Goal: Information Seeking & Learning: Learn about a topic

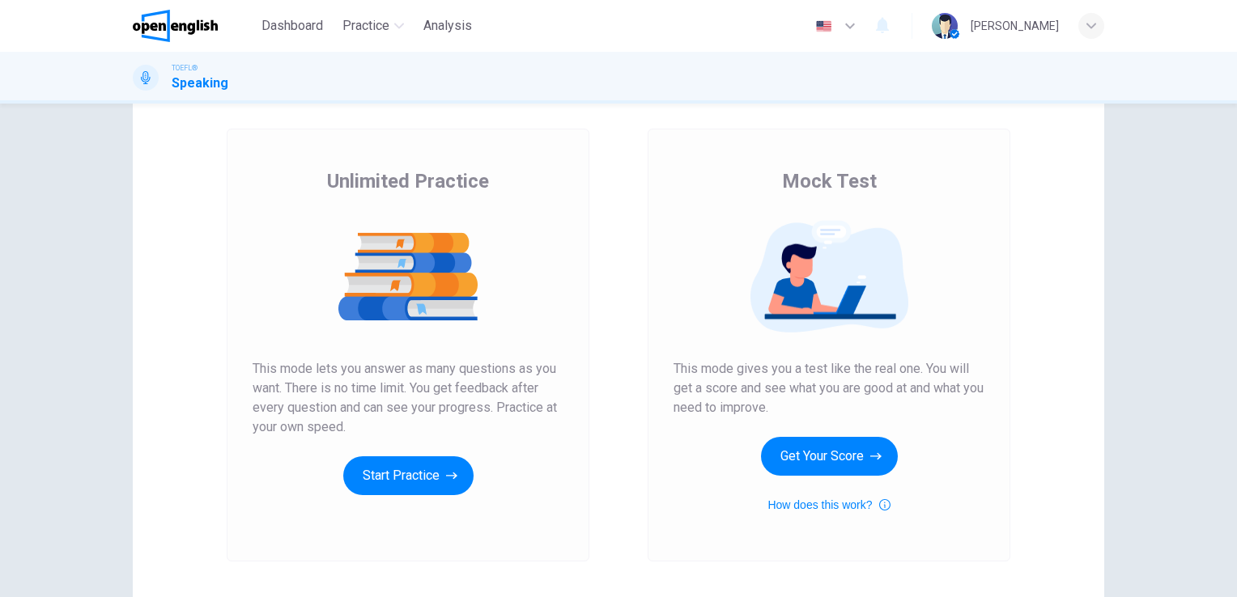
scroll to position [44, 0]
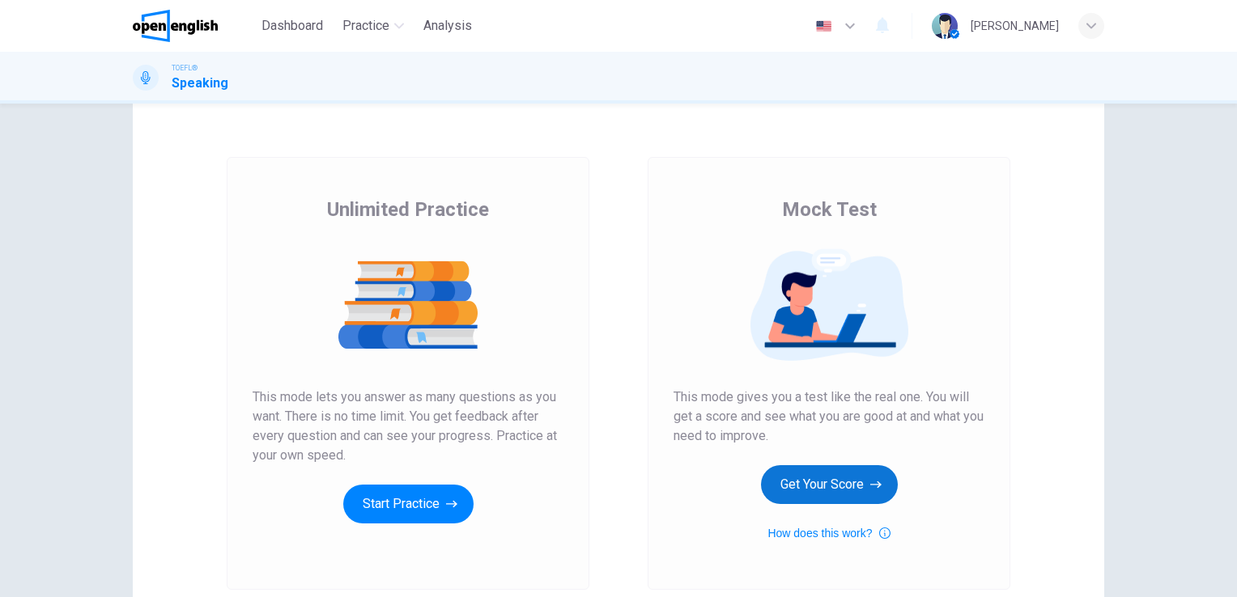
click at [843, 487] on button "Get Your Score" at bounding box center [829, 484] width 137 height 39
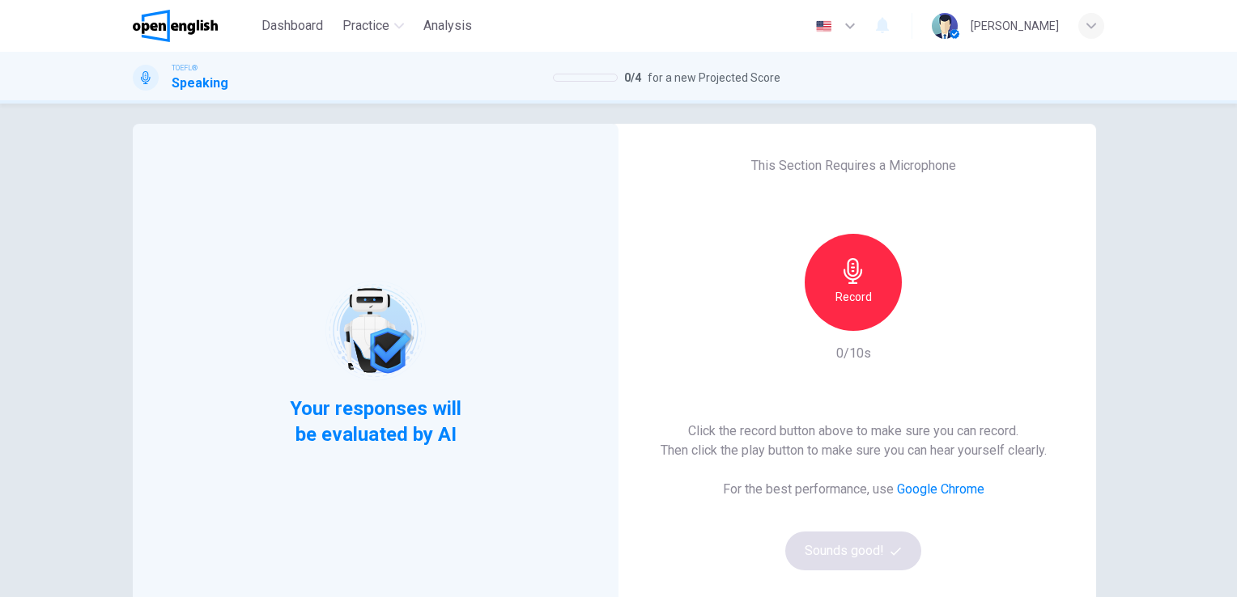
scroll to position [0, 0]
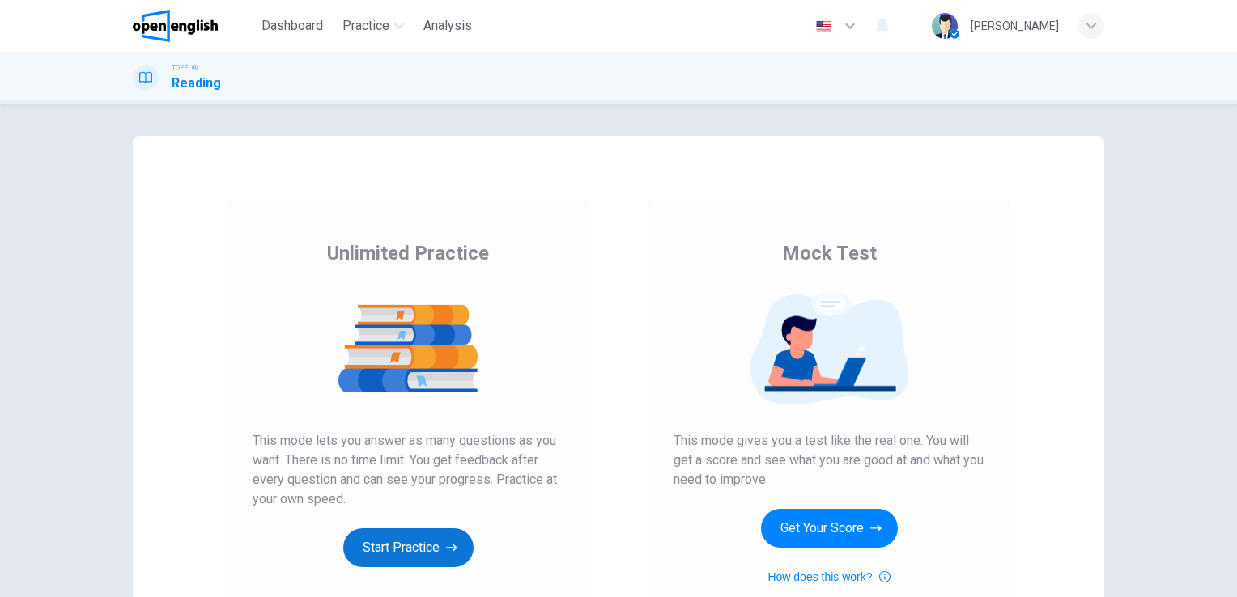
click at [410, 531] on button "Start Practice" at bounding box center [408, 547] width 130 height 39
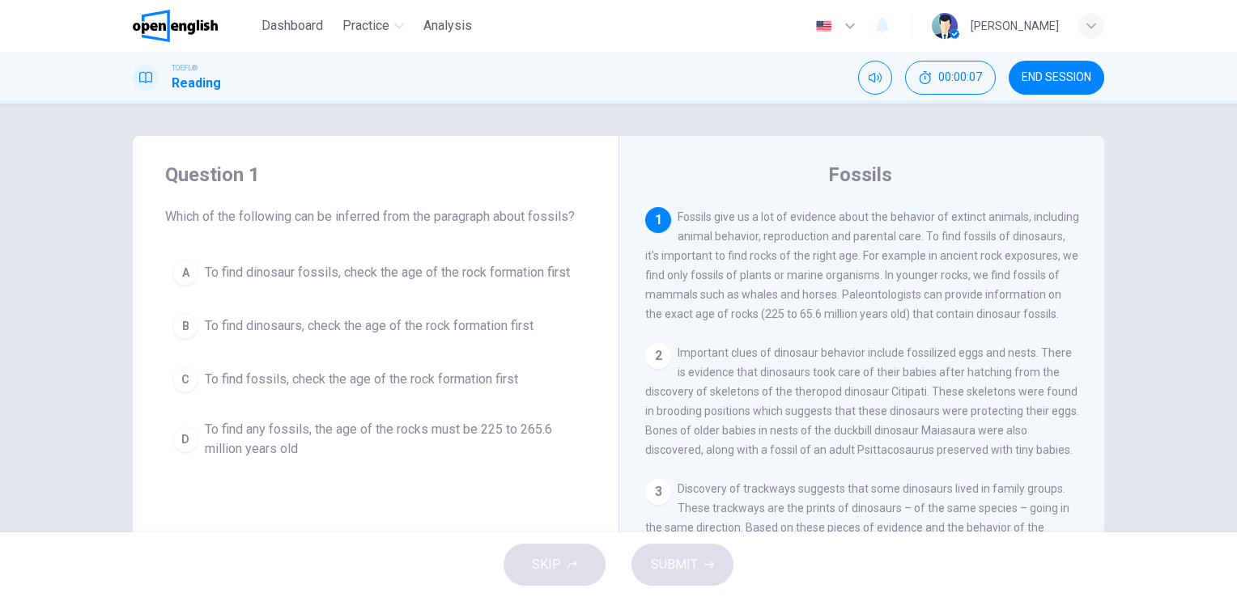
click at [1042, 83] on span "END SESSION" at bounding box center [1056, 77] width 70 height 13
